Goal: Find specific page/section: Find specific page/section

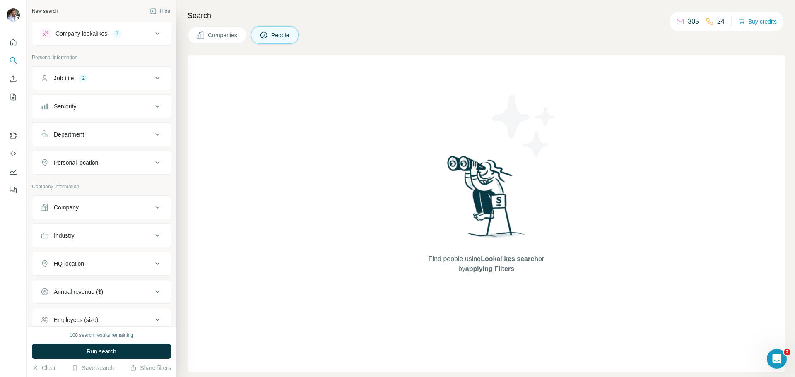
click at [152, 80] on icon at bounding box center [157, 78] width 10 height 10
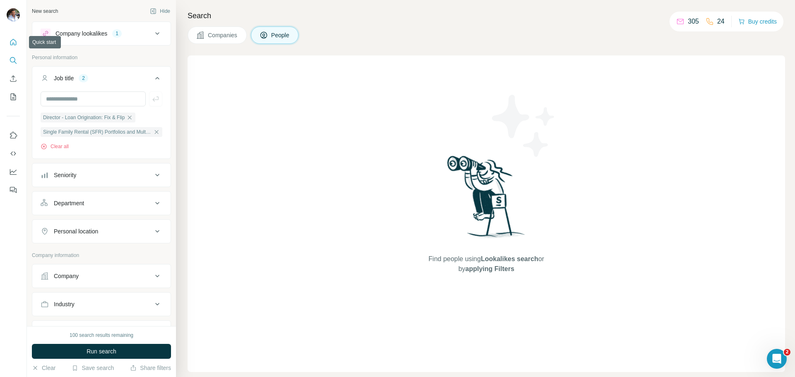
click at [17, 44] on icon "Quick start" at bounding box center [13, 42] width 8 height 8
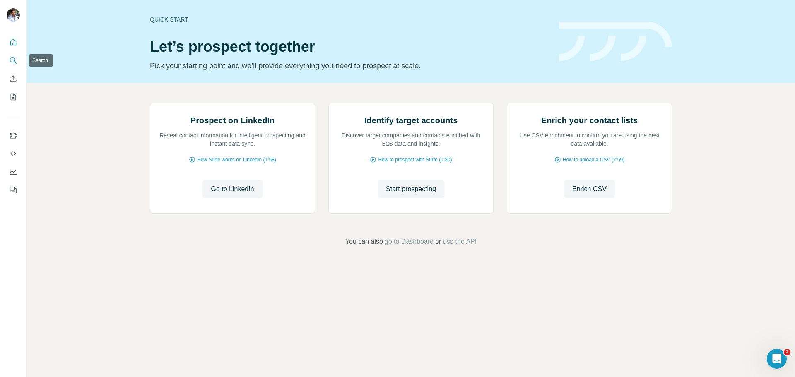
click at [12, 60] on icon "Search" at bounding box center [13, 60] width 8 height 8
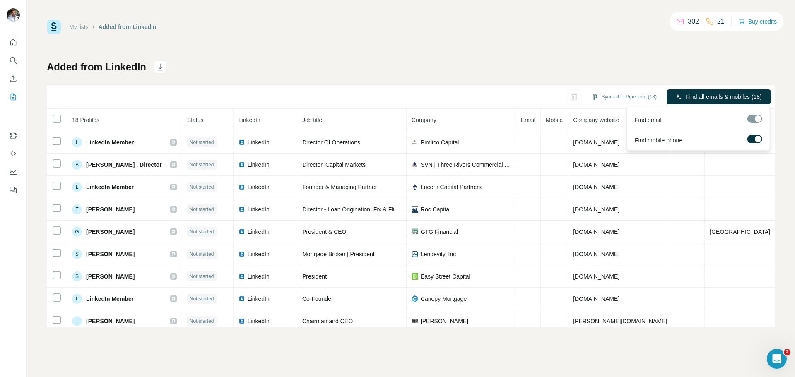
click at [752, 139] on label at bounding box center [755, 139] width 15 height 8
